Goal: Task Accomplishment & Management: Use online tool/utility

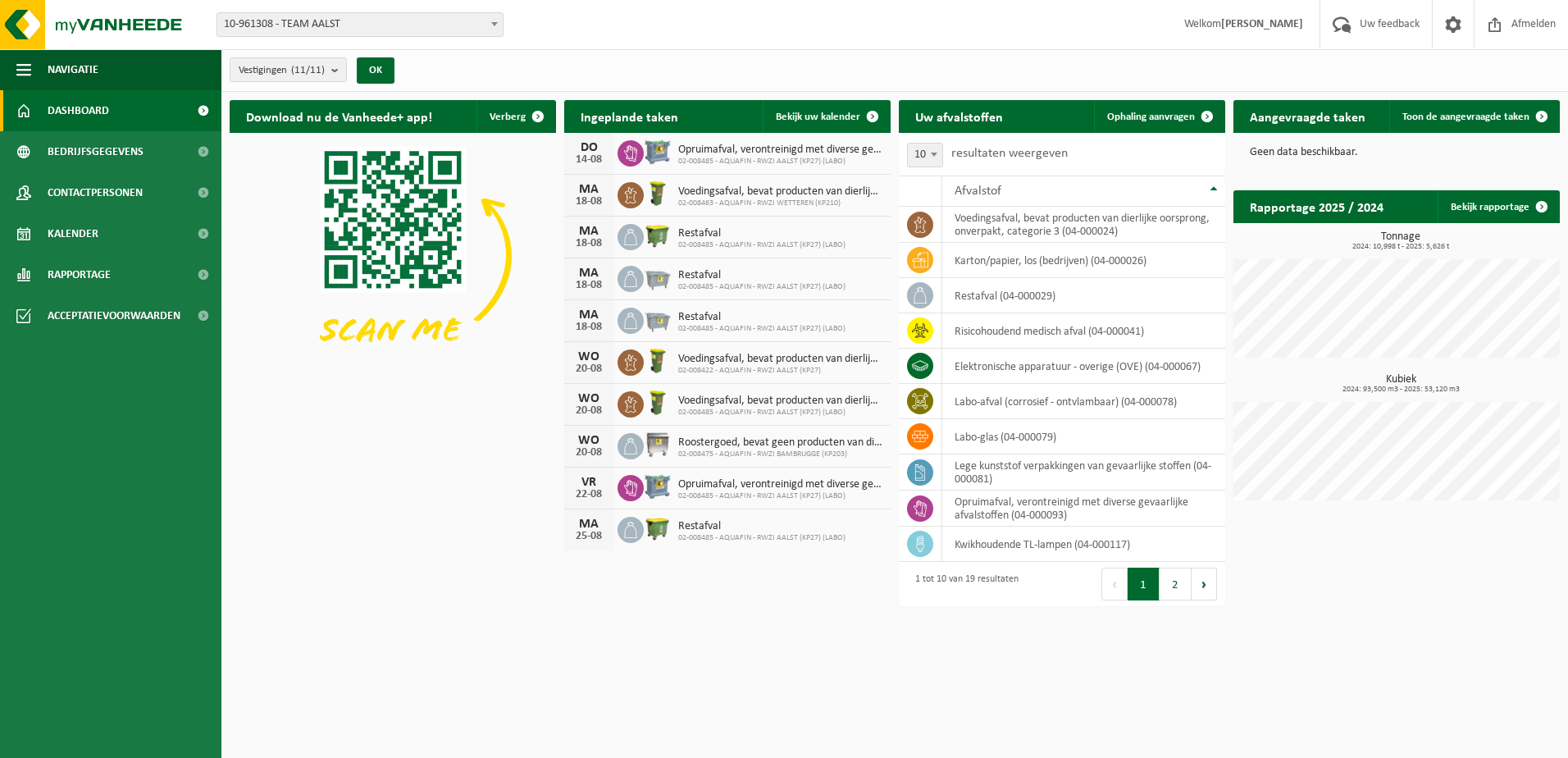
click at [494, 26] on span at bounding box center [494, 24] width 16 height 21
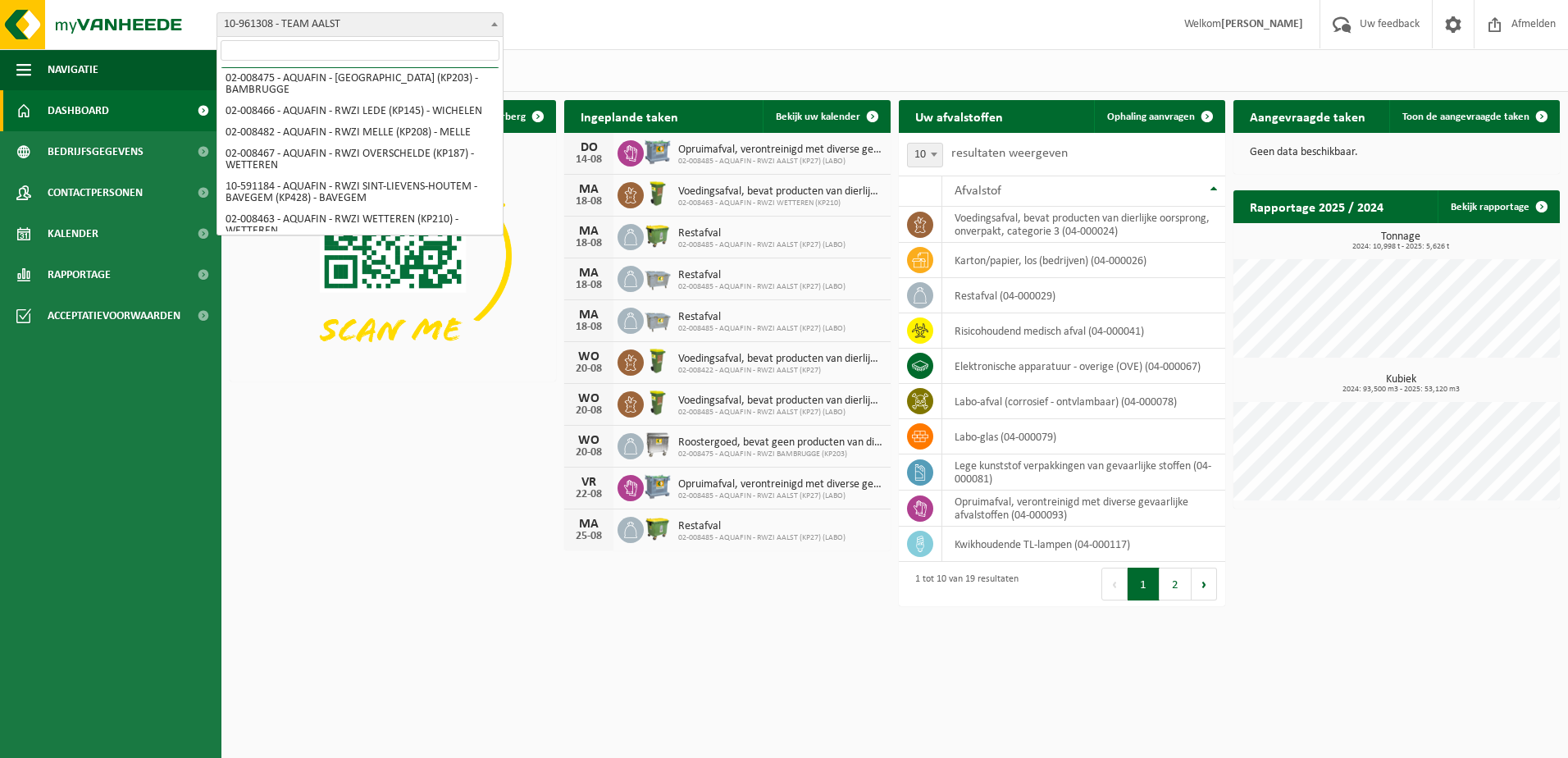
scroll to position [107, 0]
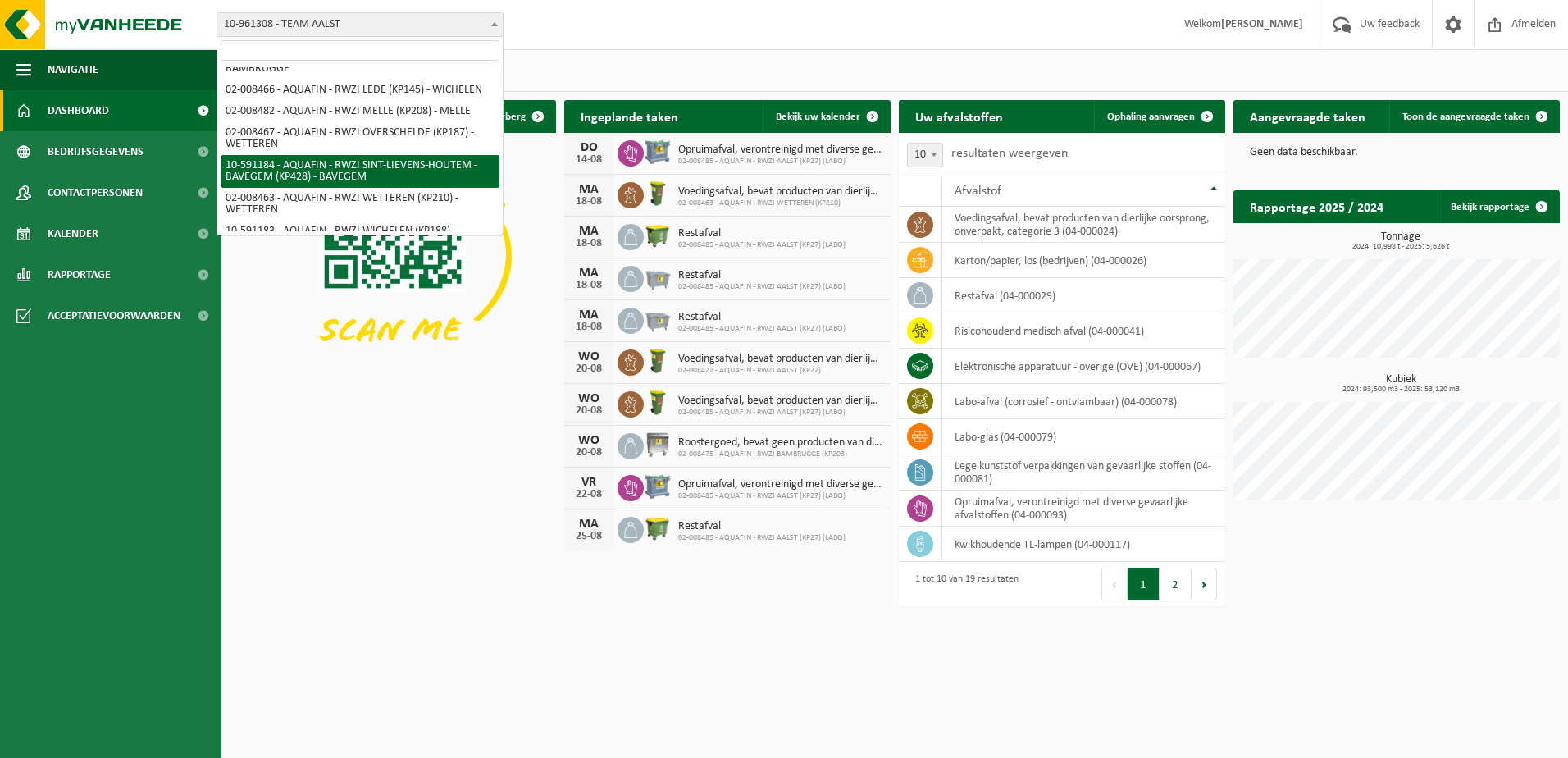
select select "3190"
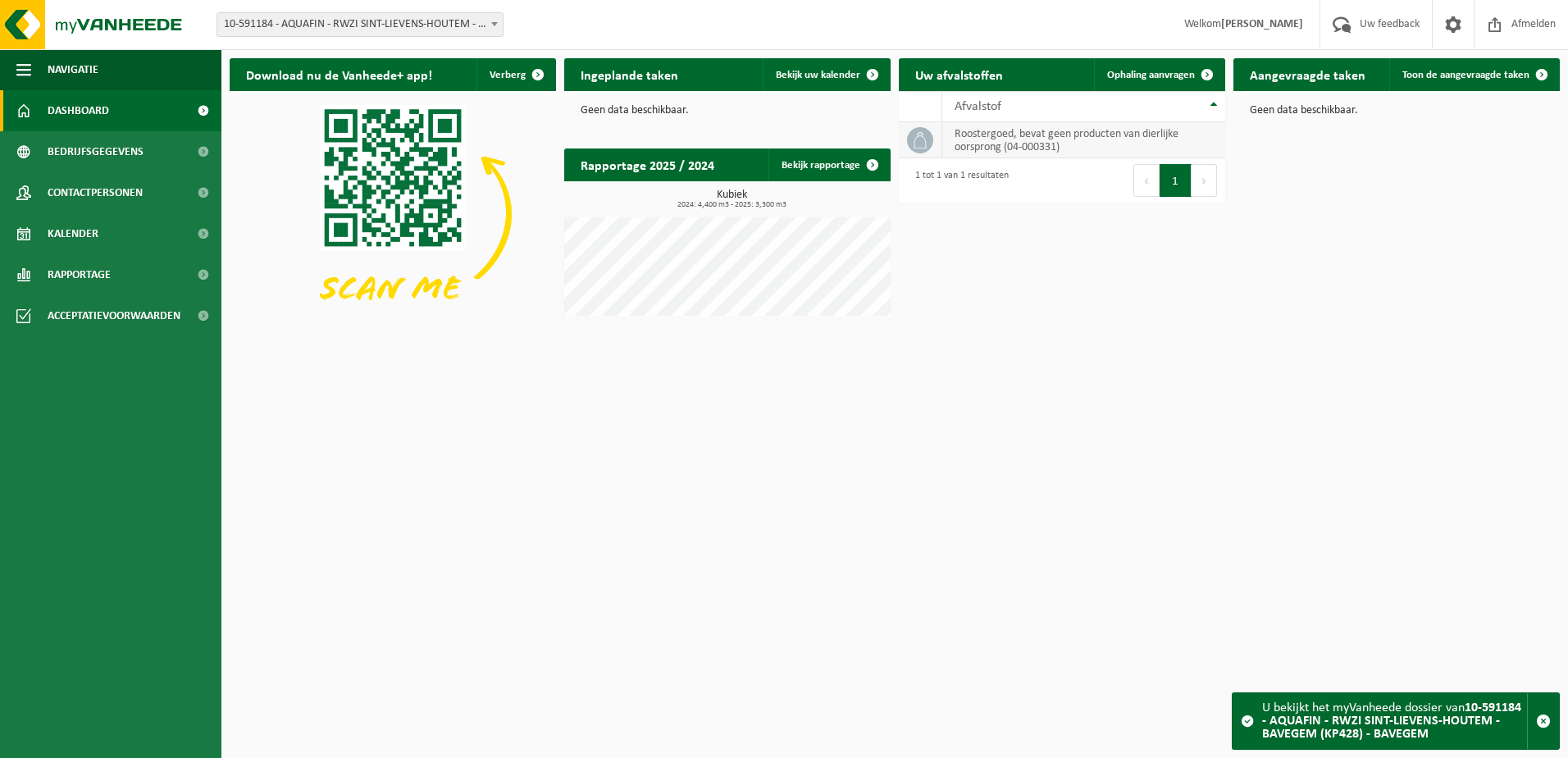
click at [922, 139] on icon at bounding box center [920, 139] width 16 height 16
click at [1165, 76] on span "Ophaling aanvragen" at bounding box center [1151, 75] width 88 height 11
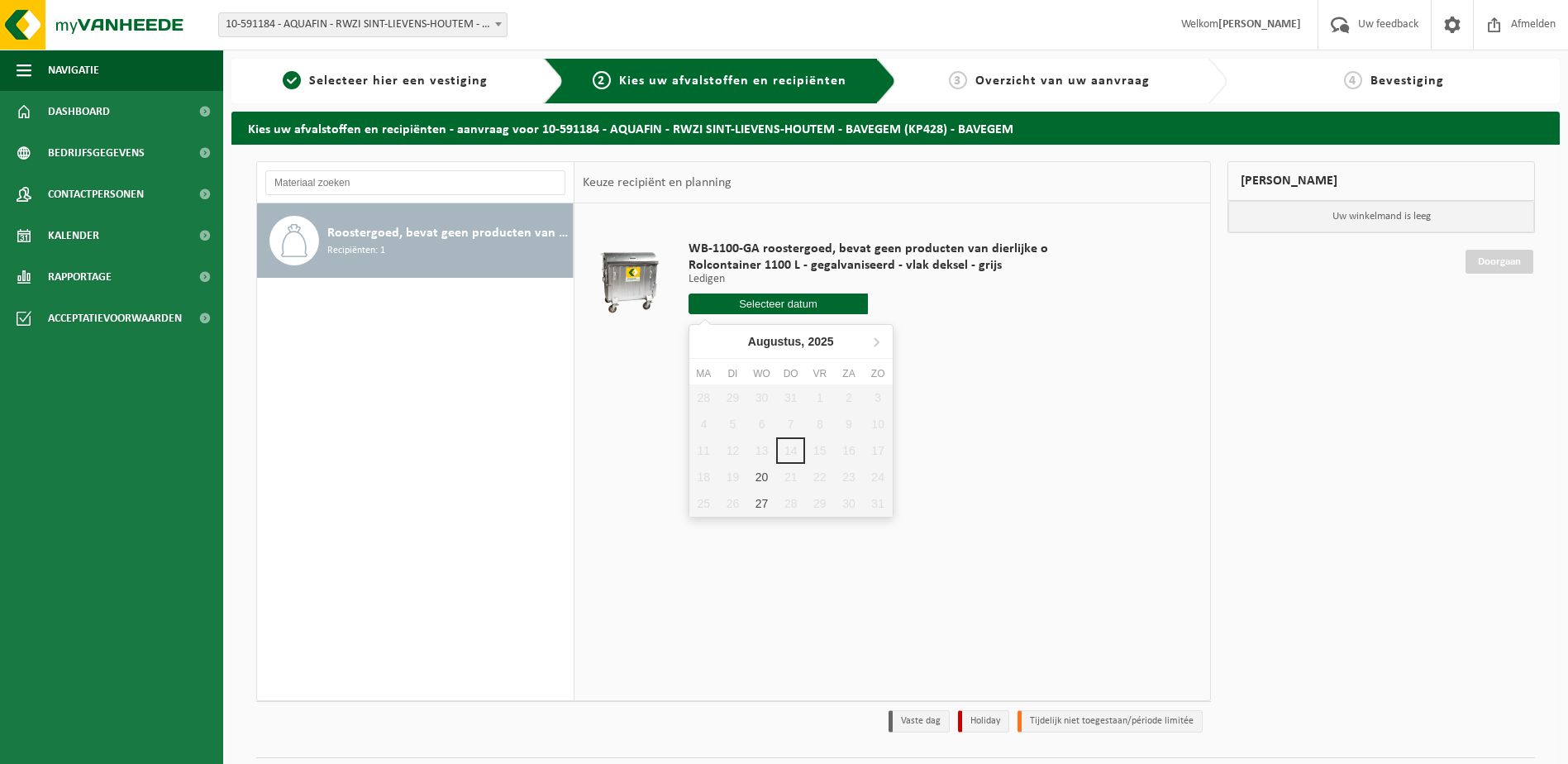
click at [785, 301] on input "text" at bounding box center [779, 303] width 181 height 20
click at [765, 483] on div "20" at bounding box center [762, 476] width 29 height 26
type input "Van 2025-08-20"
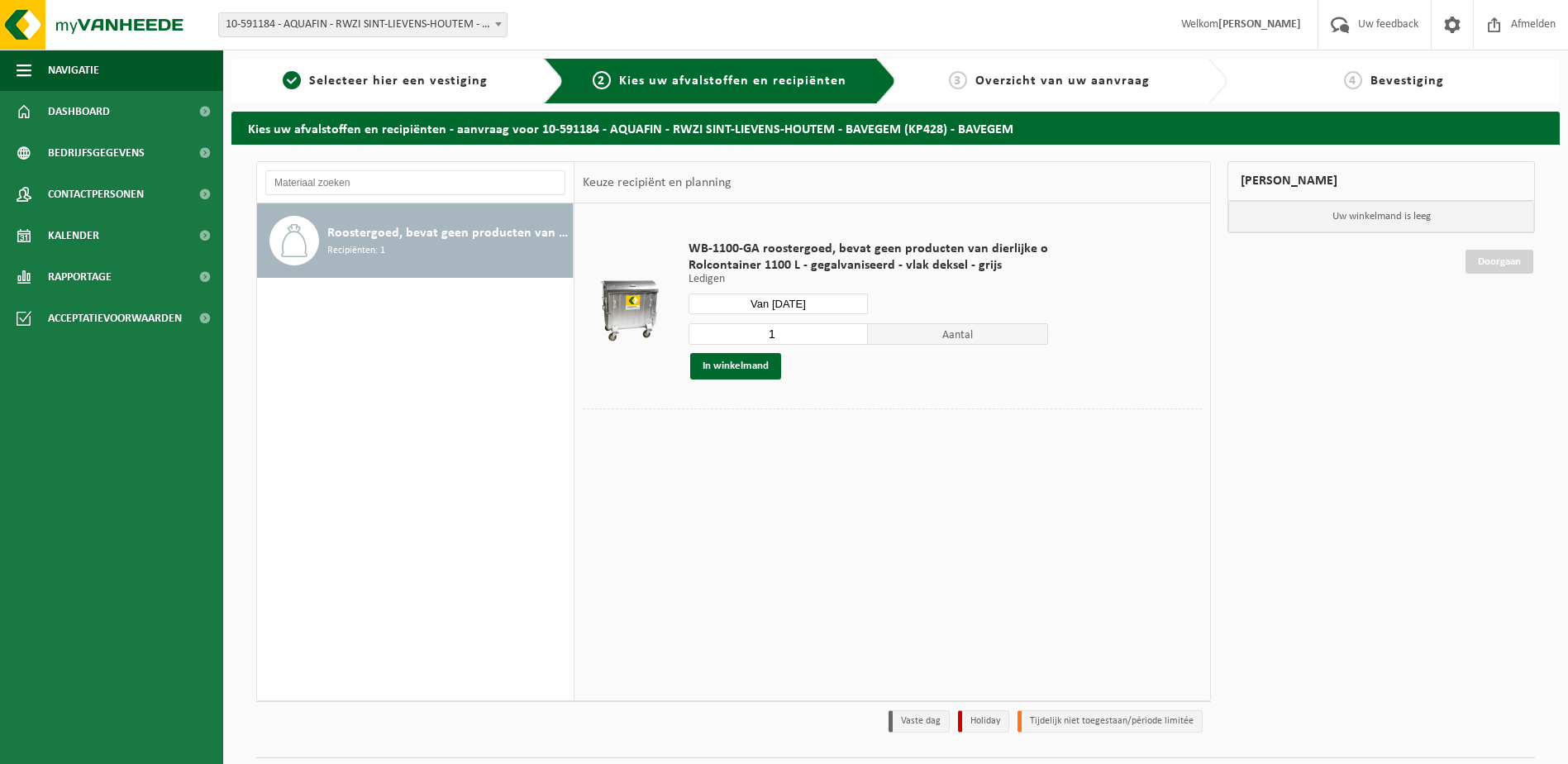
type input "1"
click at [850, 338] on input "1" at bounding box center [779, 334] width 181 height 21
click at [740, 371] on button "In winkelmand" at bounding box center [736, 366] width 91 height 26
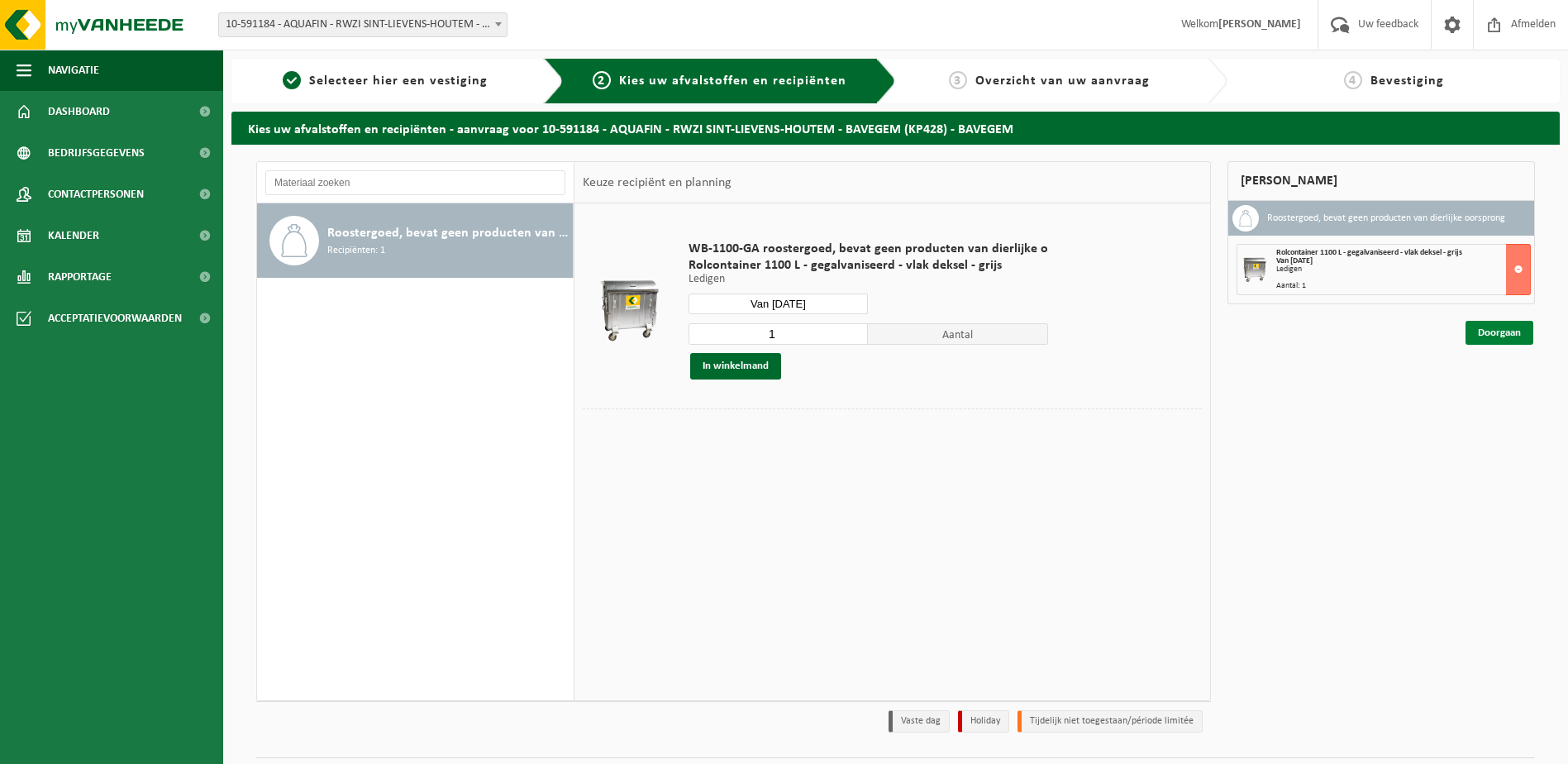
click at [1494, 334] on link "Doorgaan" at bounding box center [1499, 333] width 67 height 24
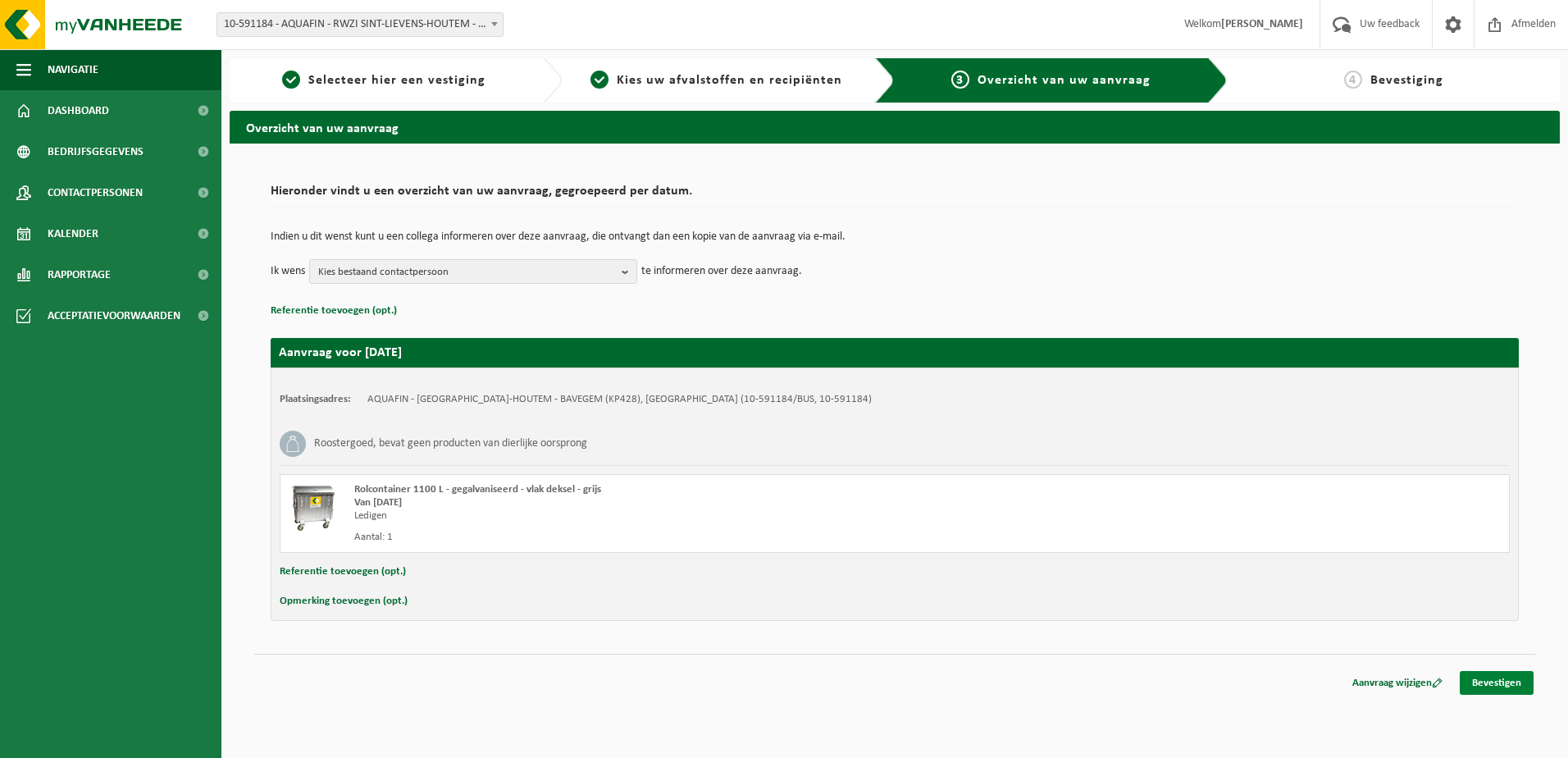
click at [1501, 680] on link "Bevestigen" at bounding box center [1496, 682] width 74 height 24
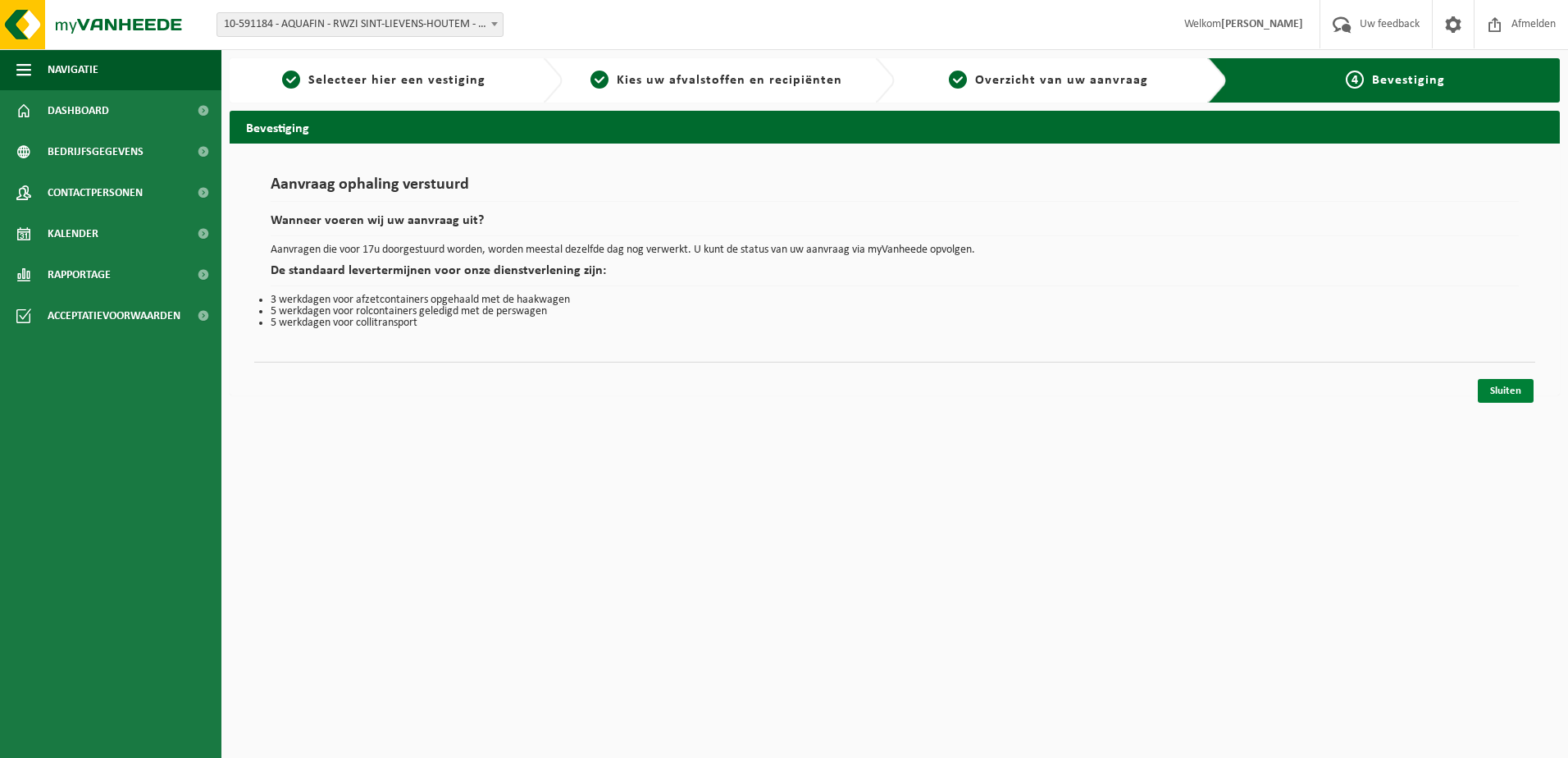
click at [1504, 391] on link "Sluiten" at bounding box center [1506, 390] width 56 height 24
